Goal: Information Seeking & Learning: Learn about a topic

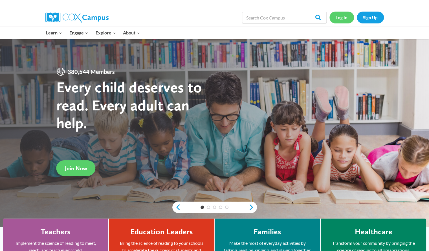
click at [343, 17] on link "Log In" at bounding box center [341, 18] width 25 height 12
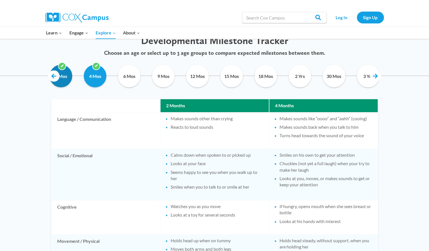
click at [66, 81] on input "2 Mos" at bounding box center [61, 76] width 26 height 23
checkbox input "false"
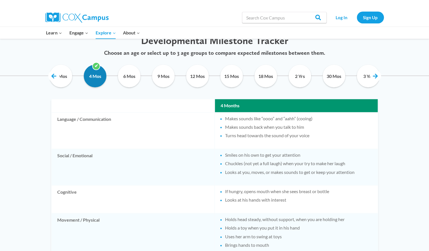
click at [97, 74] on input "4 Mos" at bounding box center [95, 76] width 26 height 23
checkbox input "true"
click at [130, 71] on input "6 Mos" at bounding box center [129, 76] width 26 height 23
checkbox input "true"
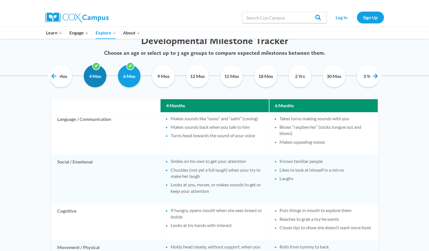
click at [94, 79] on input "4 Mos" at bounding box center [95, 76] width 26 height 23
checkbox input "false"
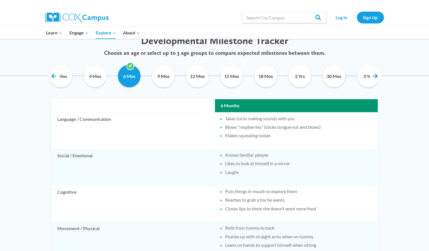
click at [149, 76] on div "9 Mos" at bounding box center [163, 76] width 31 height 28
click at [164, 81] on input "9 Mos" at bounding box center [164, 76] width 26 height 23
checkbox input "true"
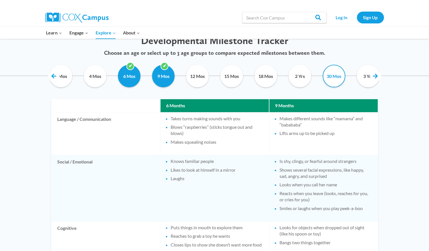
click at [337, 78] on input "30 Mos" at bounding box center [334, 76] width 26 height 23
checkbox input "true"
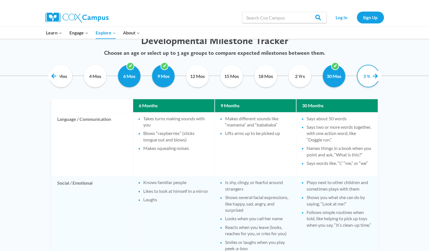
click at [370, 79] on input "3 Yrs" at bounding box center [368, 76] width 26 height 23
checkbox input "false"
click at [377, 79] on link at bounding box center [374, 75] width 11 height 11
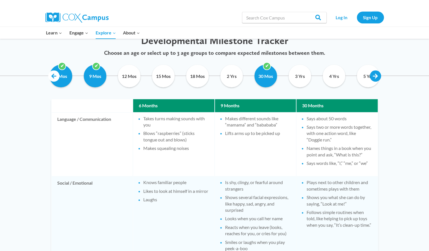
click at [377, 79] on link at bounding box center [374, 75] width 11 height 11
click at [376, 79] on link at bounding box center [374, 75] width 11 height 11
